Goal: Task Accomplishment & Management: Use online tool/utility

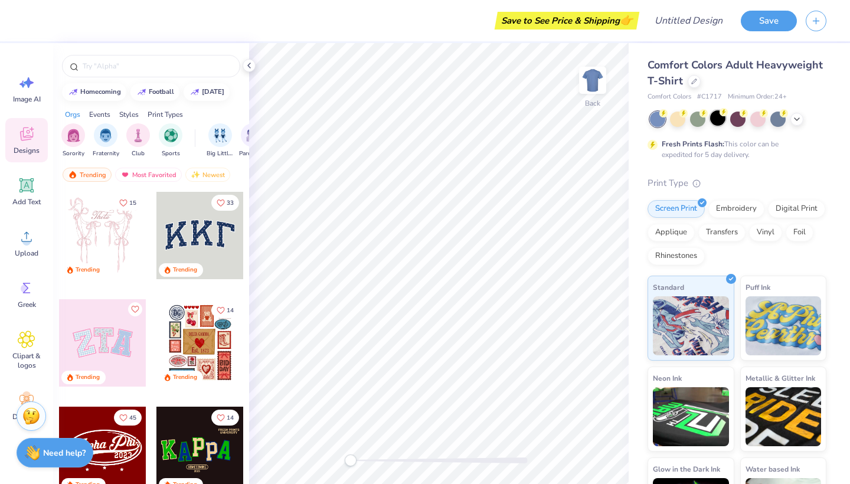
click at [716, 117] on div at bounding box center [717, 117] width 15 height 15
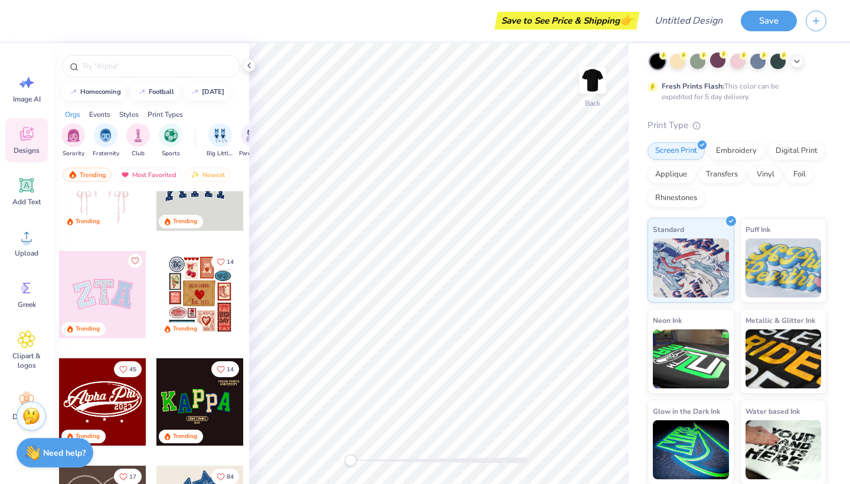
scroll to position [92, 0]
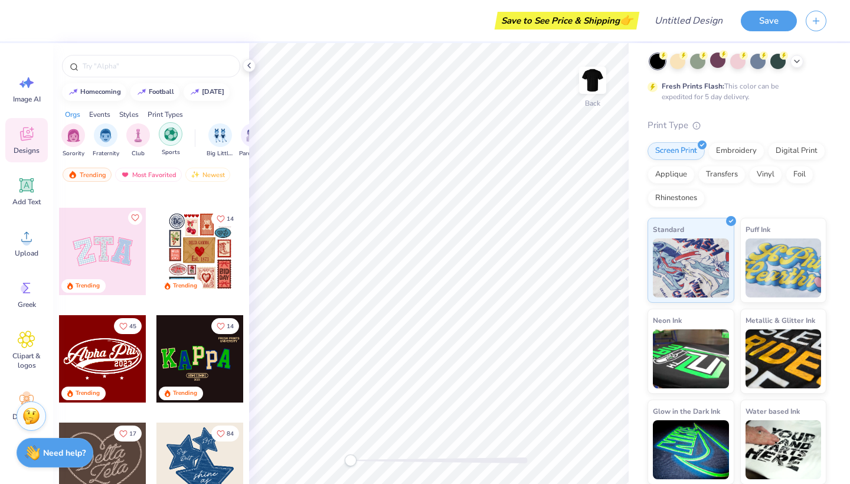
click at [177, 138] on img "filter for Sports" at bounding box center [171, 135] width 14 height 14
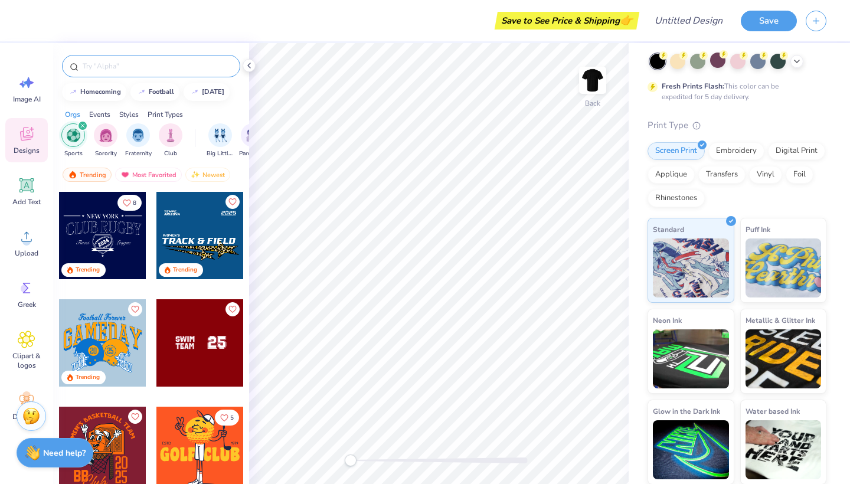
click at [129, 62] on input "text" at bounding box center [156, 66] width 151 height 12
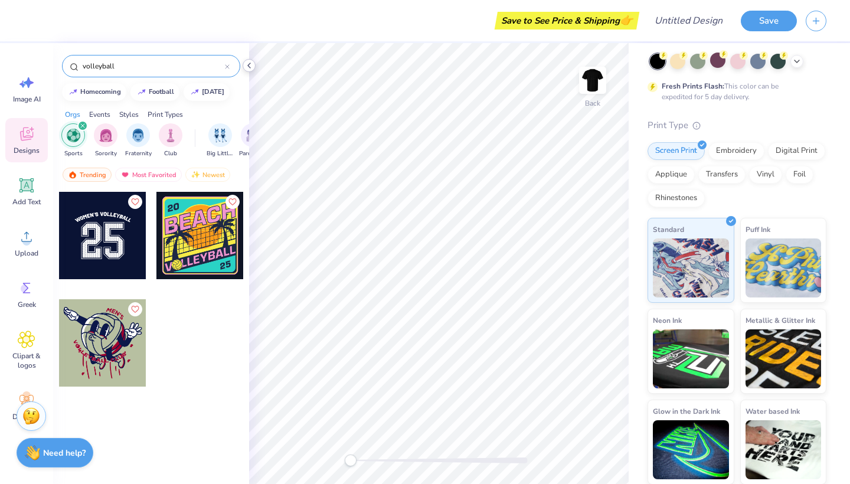
type input "volleyball"
click at [31, 182] on icon at bounding box center [26, 185] width 11 height 11
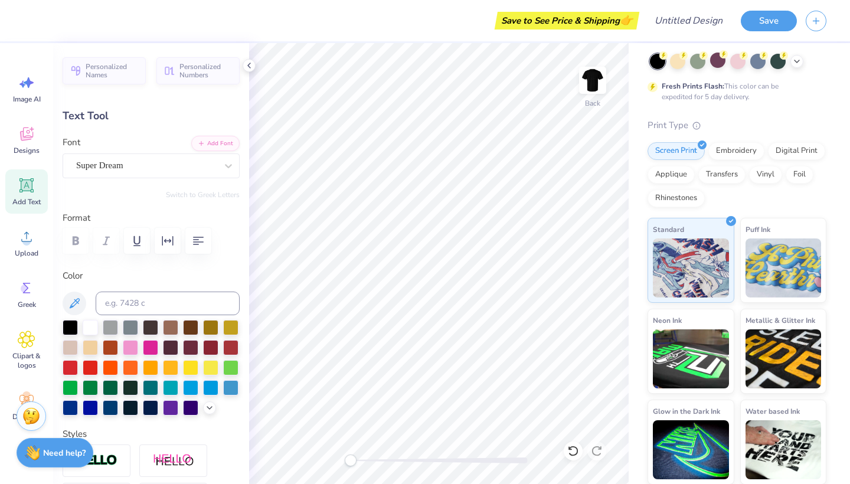
scroll to position [0, 3]
type textarea "Montclair State"
type input "14.17"
type input "1.42"
type input "2.29"
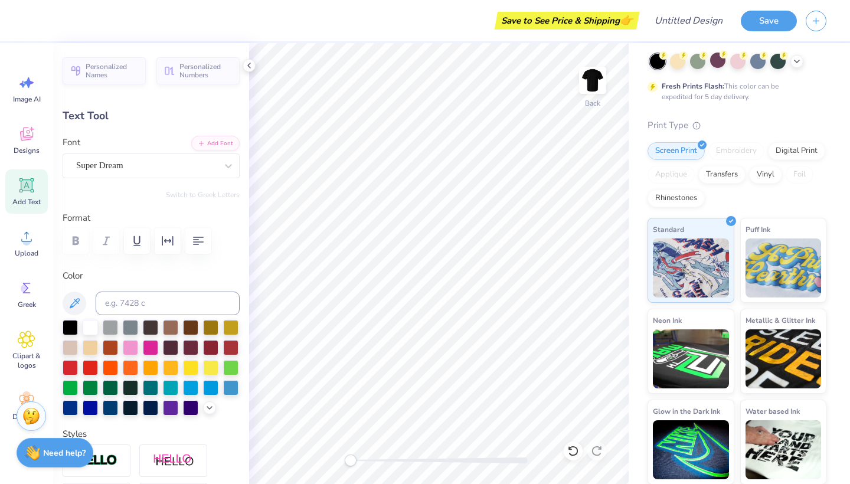
type textarea "Montclair State Mens volleyball"
type input "4.02"
type input "0.99"
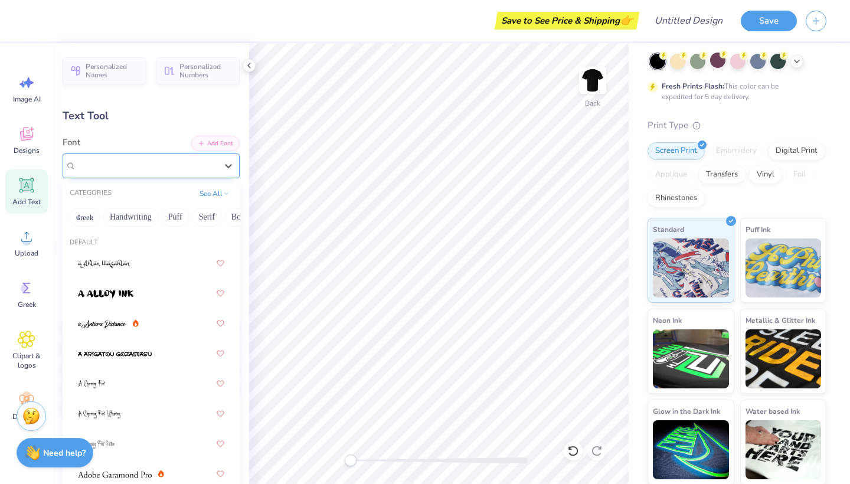
click at [175, 159] on div "Super Dream" at bounding box center [146, 165] width 143 height 18
click at [136, 300] on div at bounding box center [151, 293] width 146 height 21
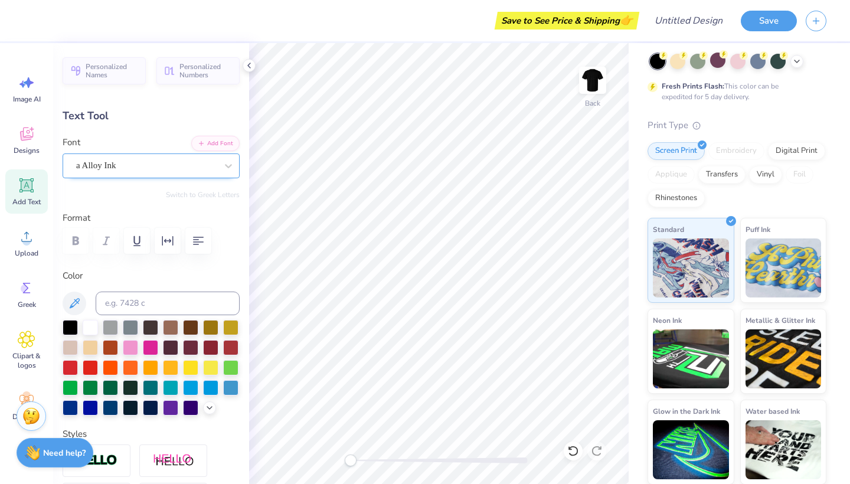
click at [134, 159] on div "a Alloy Ink" at bounding box center [146, 165] width 143 height 18
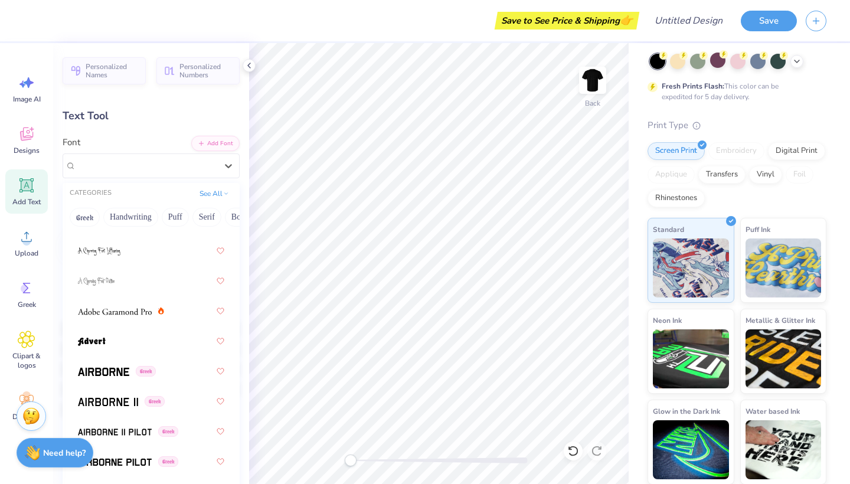
scroll to position [164, 0]
click at [129, 373] on img at bounding box center [103, 371] width 51 height 8
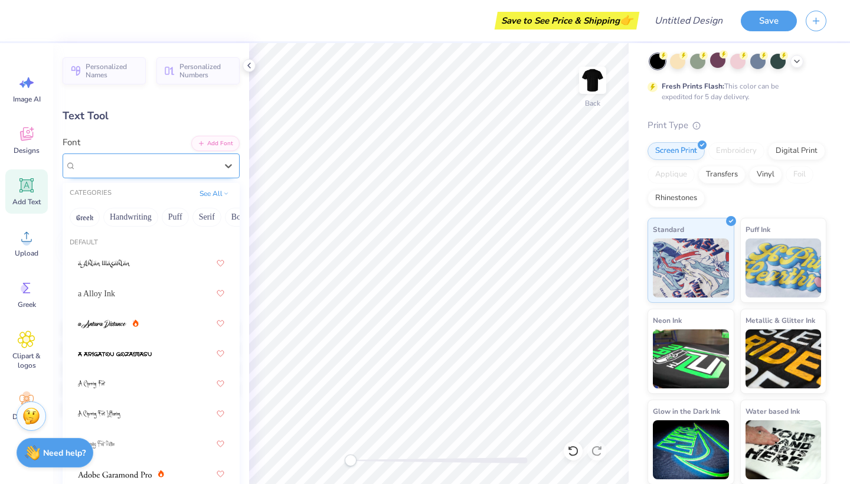
click at [108, 161] on span "Airborne" at bounding box center [92, 166] width 32 height 14
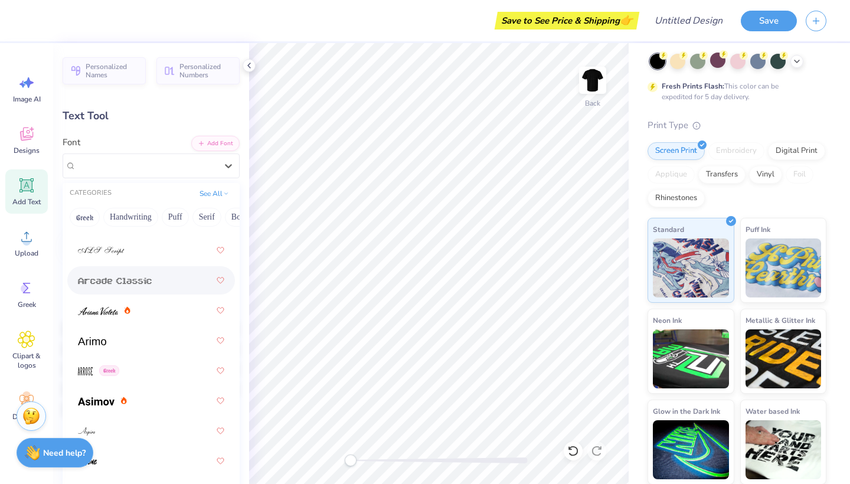
scroll to position [469, 0]
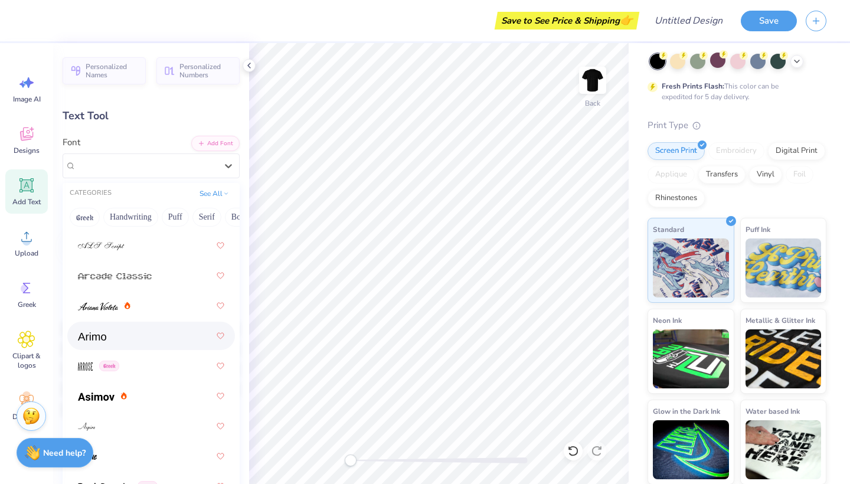
click at [145, 337] on div at bounding box center [151, 335] width 146 height 21
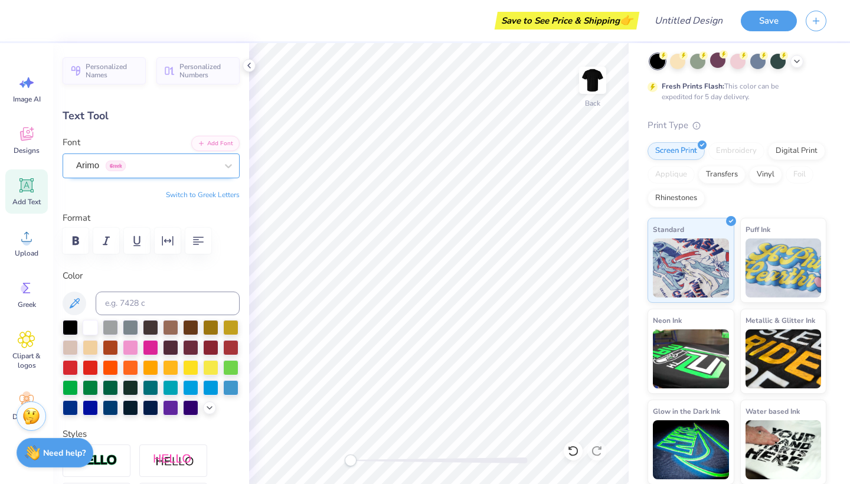
click at [108, 162] on span "Greek" at bounding box center [116, 166] width 20 height 11
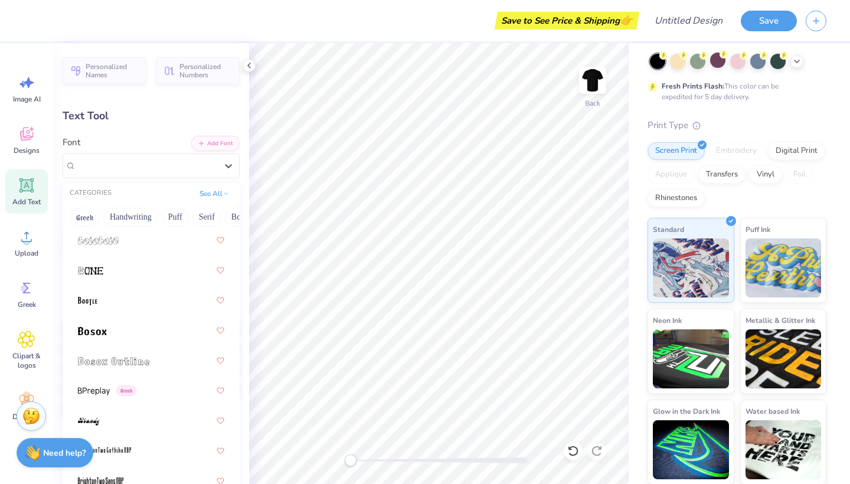
scroll to position [1049, 0]
click at [139, 331] on div at bounding box center [151, 328] width 146 height 21
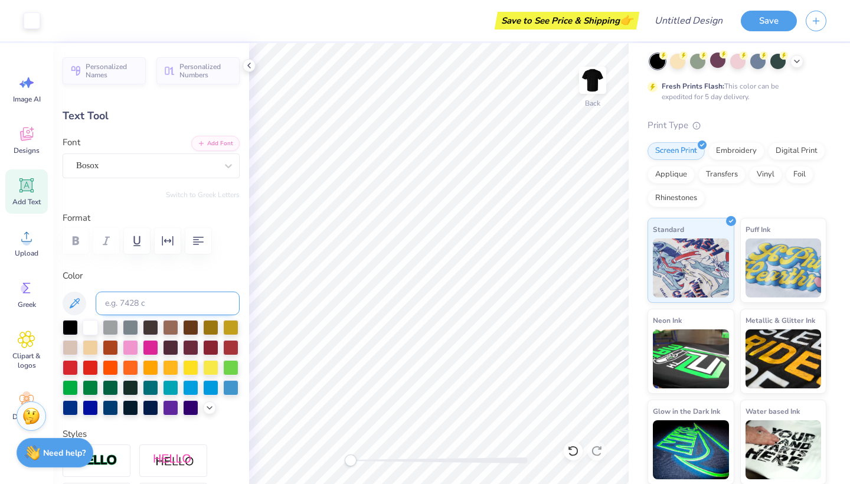
type input "11.14"
type input "3.79"
type input "3.11"
click at [25, 348] on icon at bounding box center [26, 339] width 17 height 17
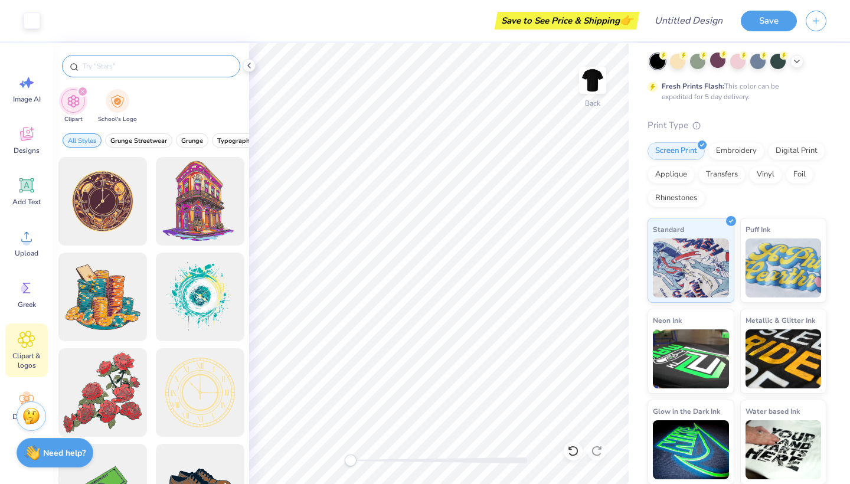
click at [146, 71] on input "text" at bounding box center [156, 66] width 151 height 12
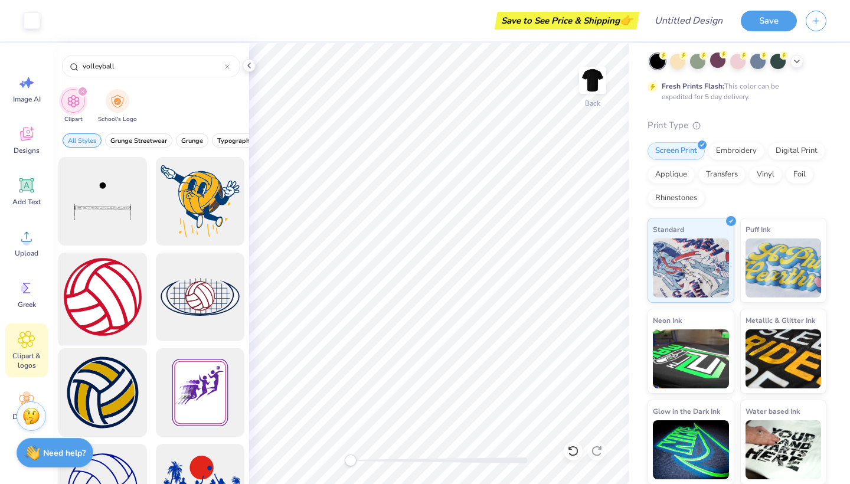
type input "volleyball"
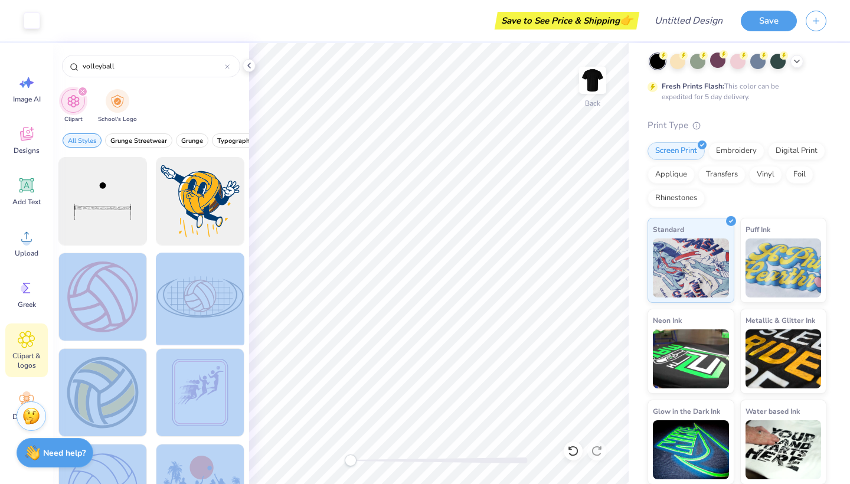
click at [418, 173] on div "Art colors Save to See Price & Shipping 👉 Design Title Save Image AI Designs Ad…" at bounding box center [425, 242] width 850 height 484
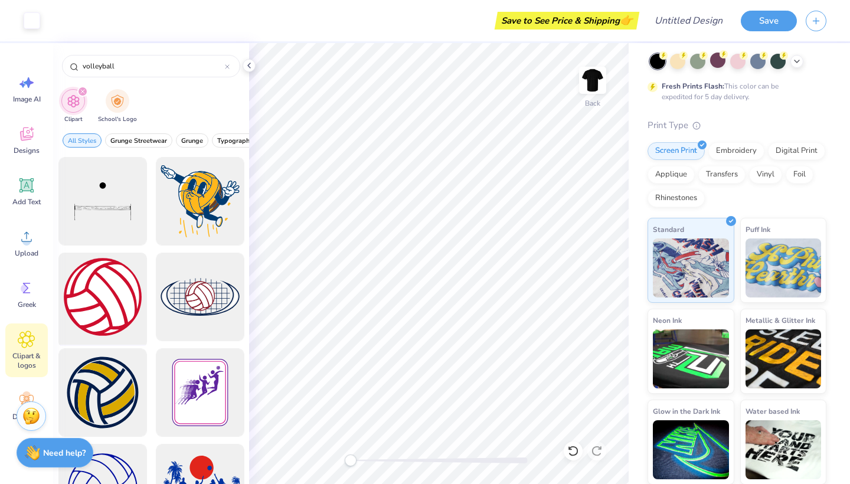
click at [74, 285] on div at bounding box center [102, 297] width 97 height 97
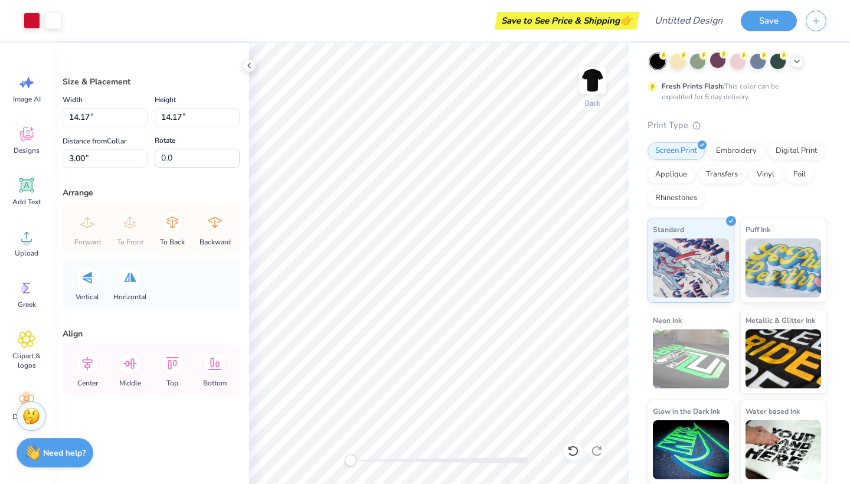
type input "4.99"
type input "12.18"
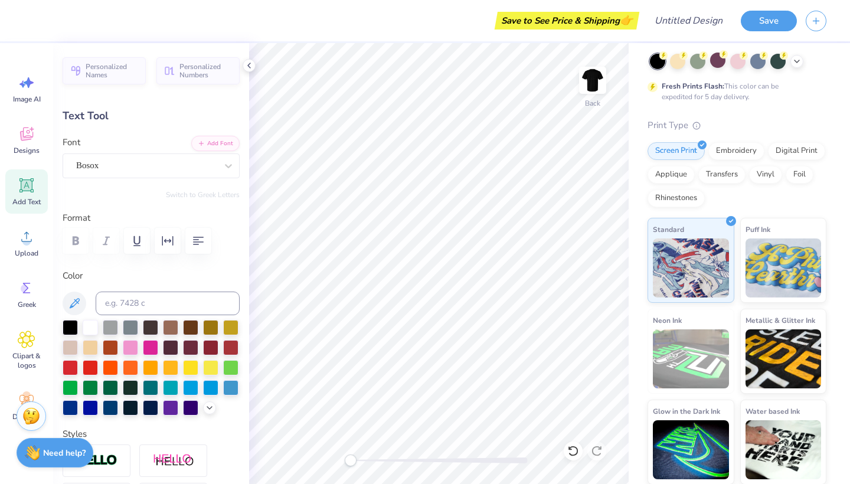
scroll to position [1, 1]
type textarea "Montclair State"
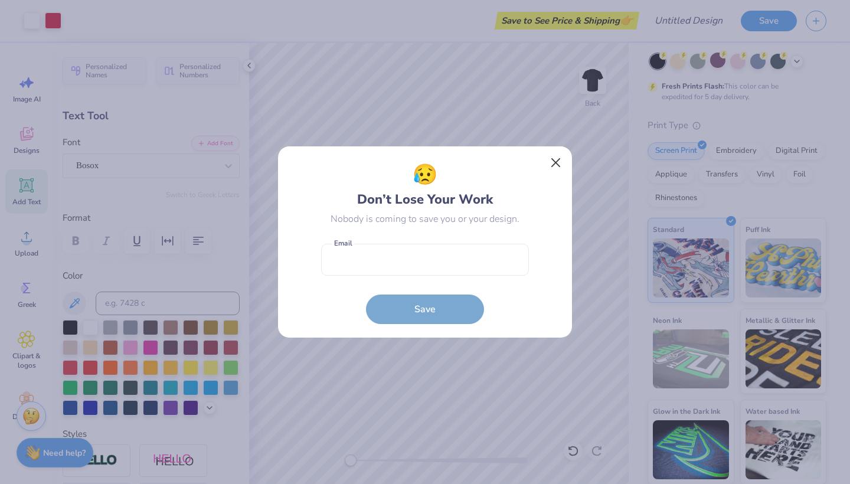
click at [552, 169] on button "Close" at bounding box center [556, 163] width 22 height 22
